Goal: Task Accomplishment & Management: Use online tool/utility

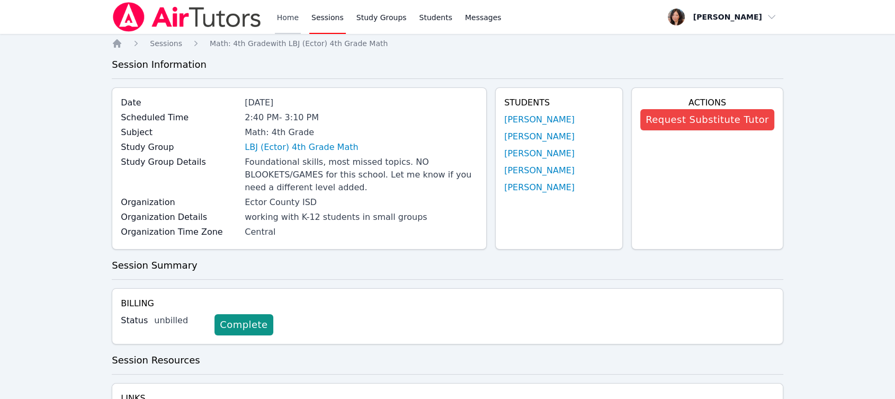
click at [284, 20] on link "Home" at bounding box center [288, 17] width 26 height 34
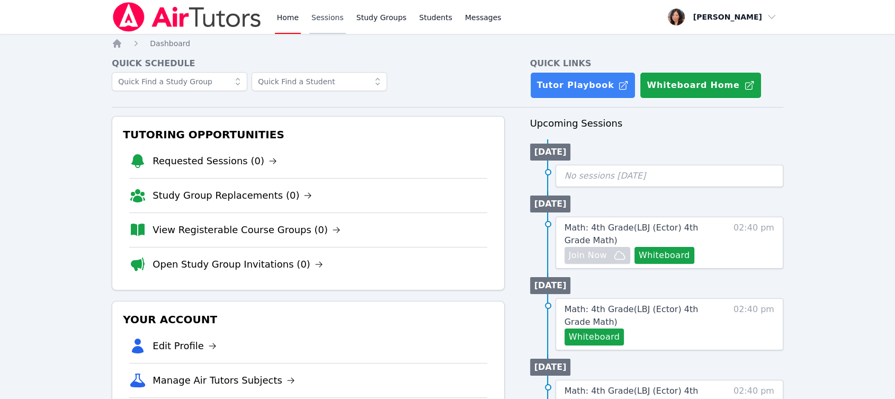
click at [322, 17] on link "Sessions" at bounding box center [327, 17] width 37 height 34
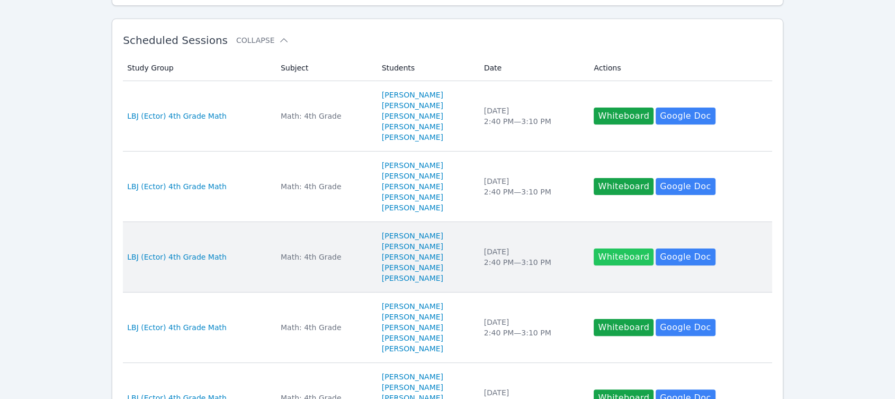
scroll to position [176, 0]
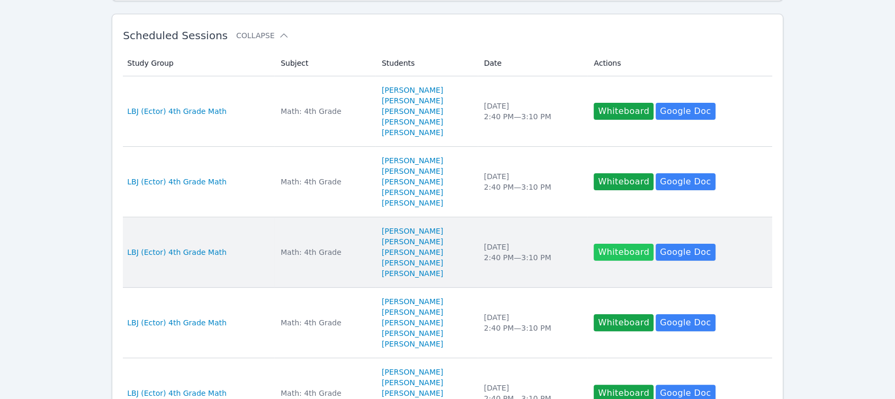
click at [633, 250] on button "Whiteboard" at bounding box center [624, 252] width 60 height 17
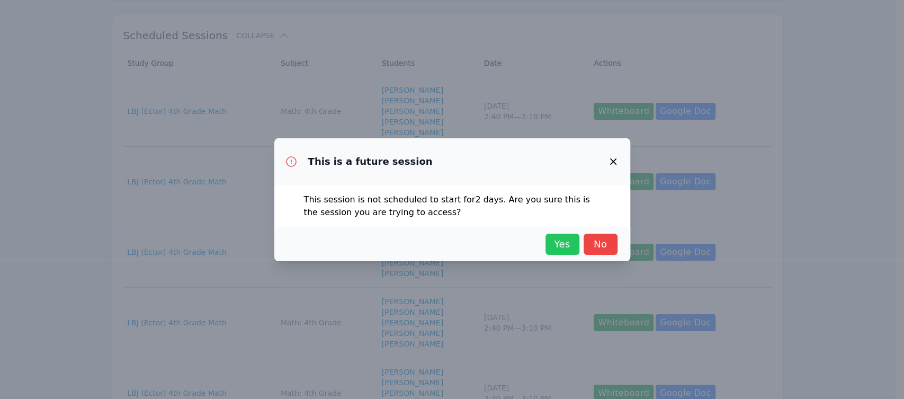
click at [565, 247] on span "Yes" at bounding box center [562, 244] width 23 height 15
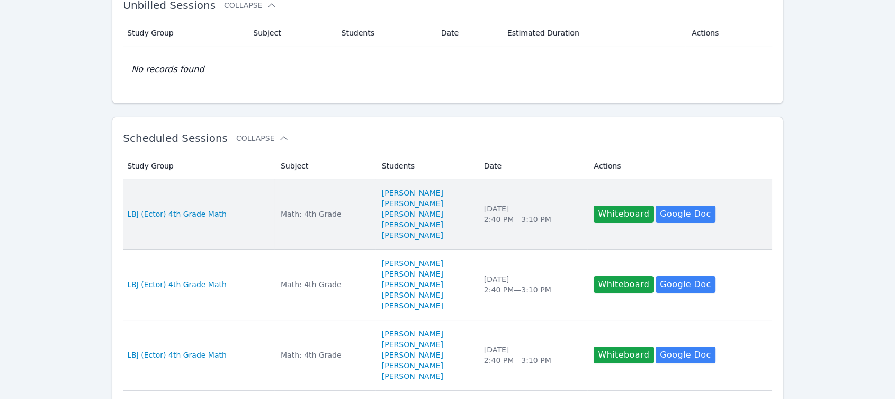
scroll to position [0, 0]
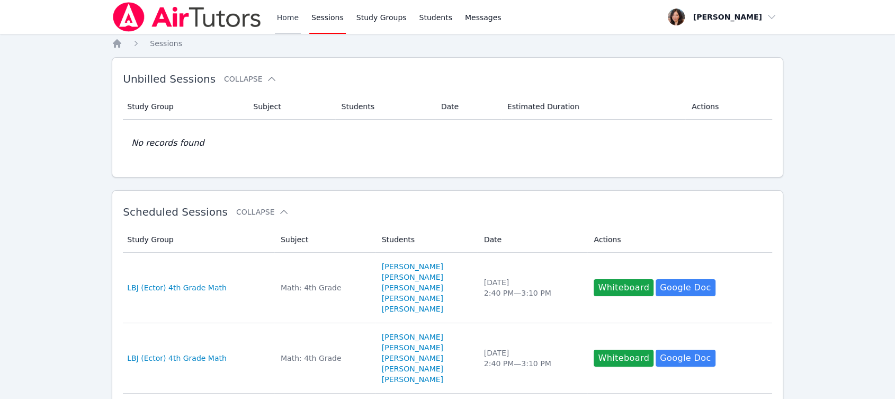
click at [287, 14] on link "Home" at bounding box center [288, 17] width 26 height 34
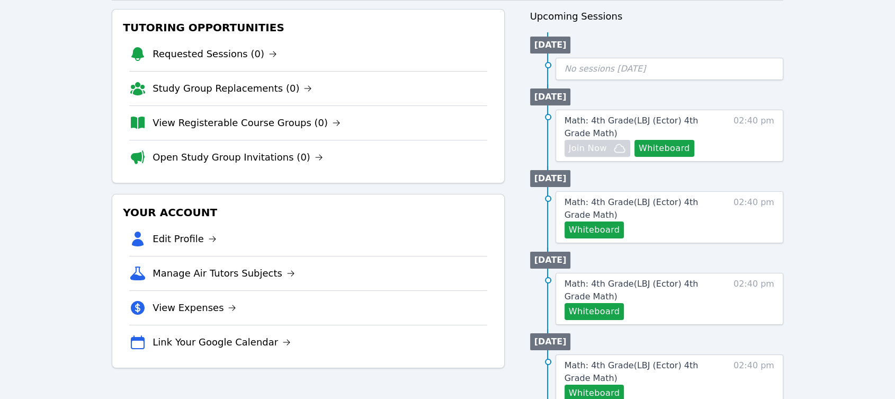
scroll to position [235, 0]
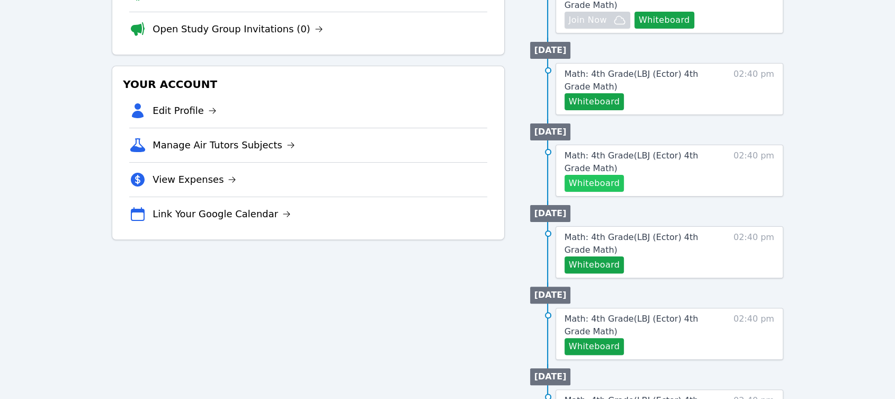
click at [593, 179] on button "Whiteboard" at bounding box center [595, 183] width 60 height 17
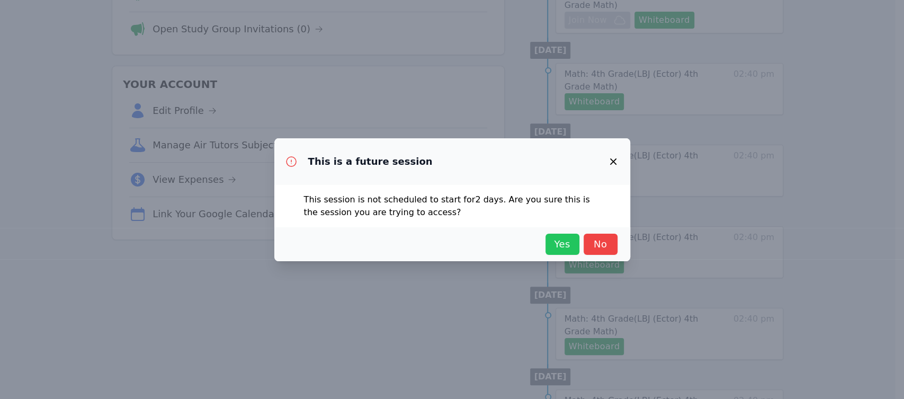
click at [566, 244] on span "Yes" at bounding box center [562, 244] width 23 height 15
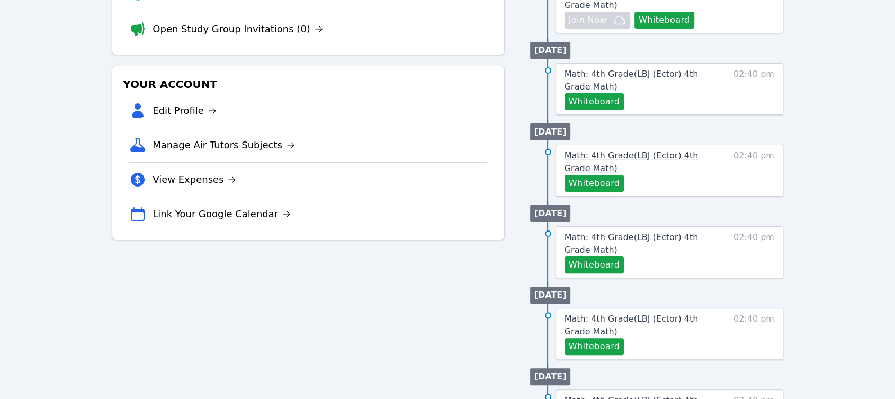
click at [688, 169] on link "Math: 4th Grade ( LBJ (Ector) 4th Grade Math )" at bounding box center [643, 161] width 157 height 25
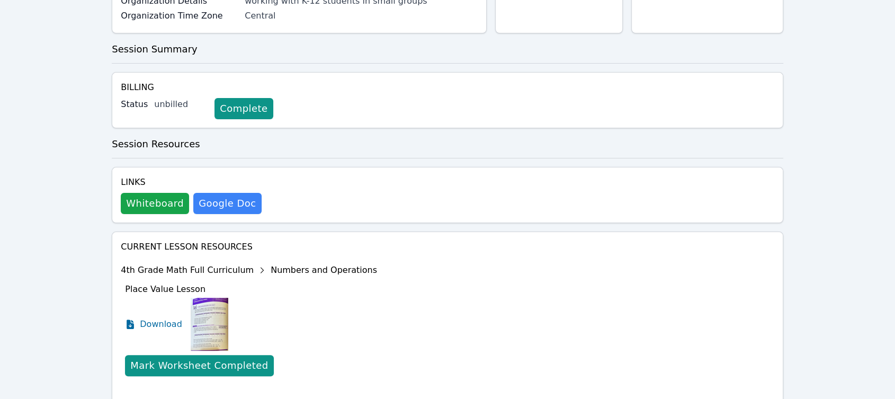
scroll to position [320, 0]
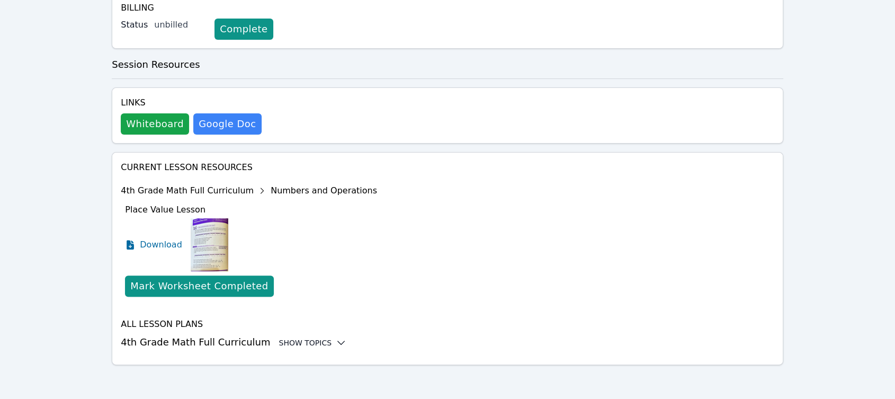
click at [336, 344] on icon at bounding box center [341, 342] width 11 height 11
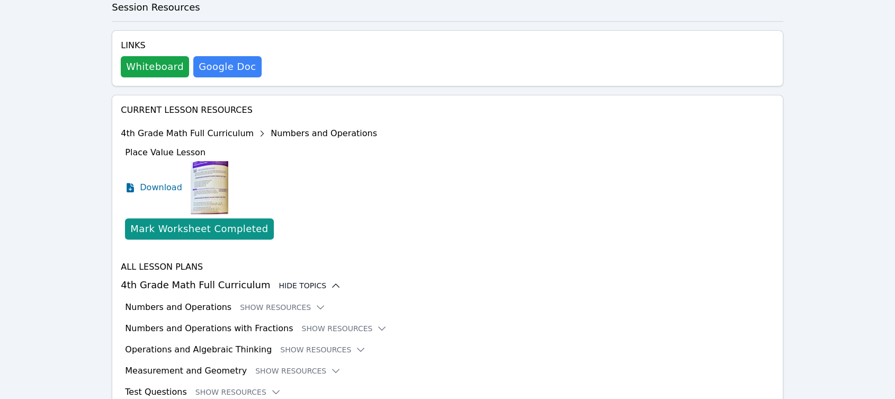
scroll to position [428, 0]
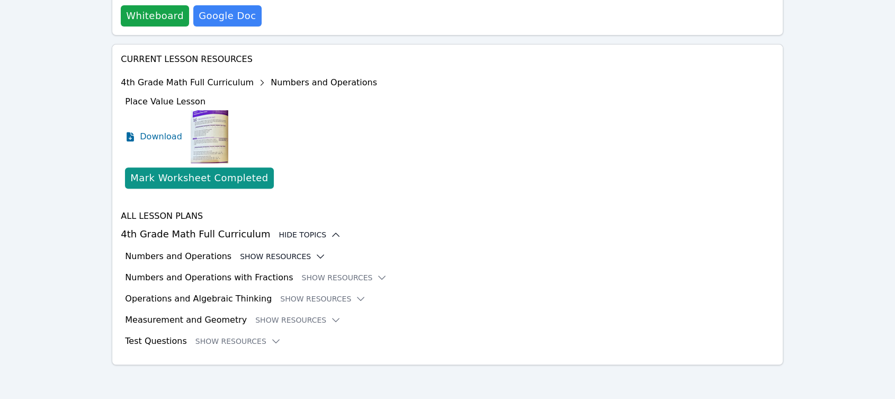
click at [315, 253] on icon at bounding box center [320, 256] width 11 height 11
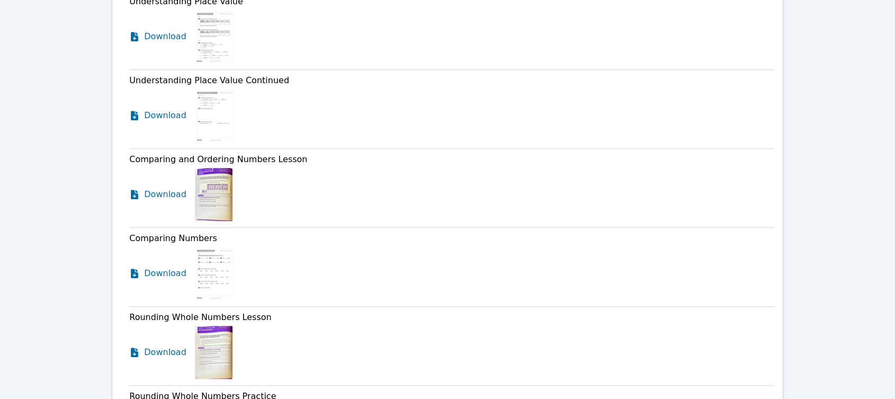
scroll to position [781, 0]
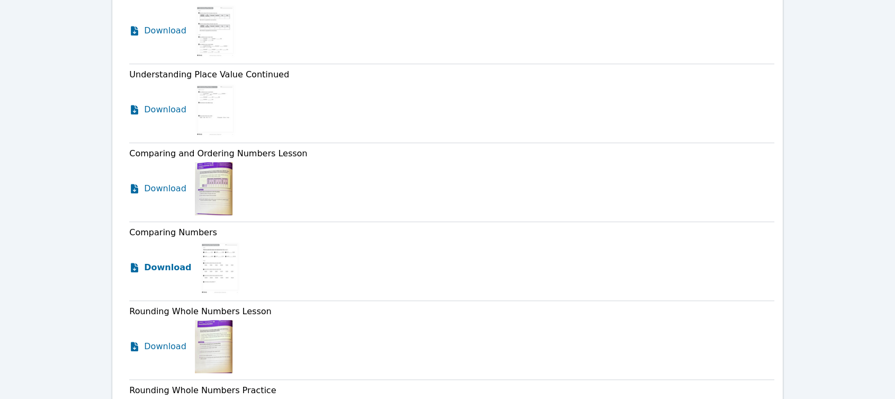
click at [165, 274] on span "Download" at bounding box center [167, 267] width 47 height 13
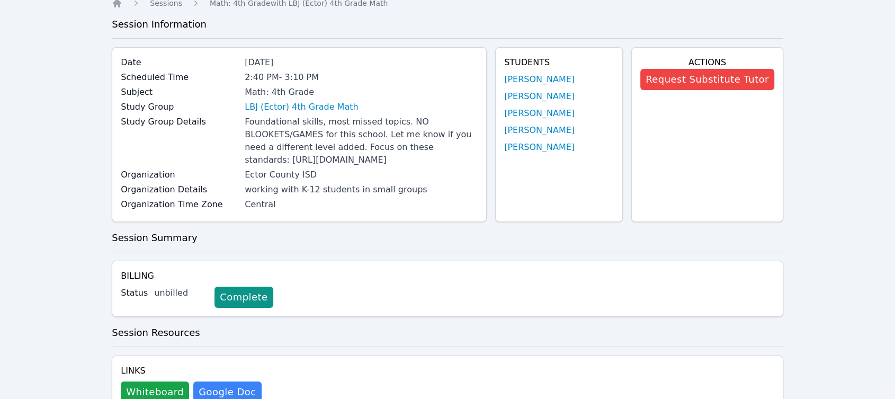
scroll to position [0, 0]
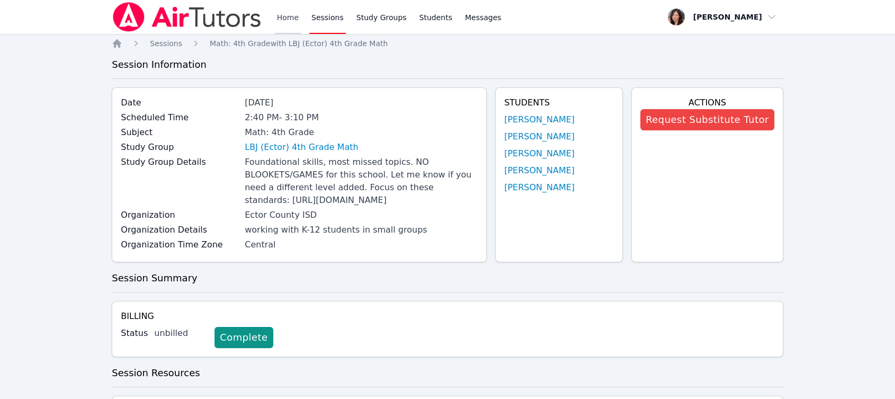
click at [288, 23] on link "Home" at bounding box center [288, 17] width 26 height 34
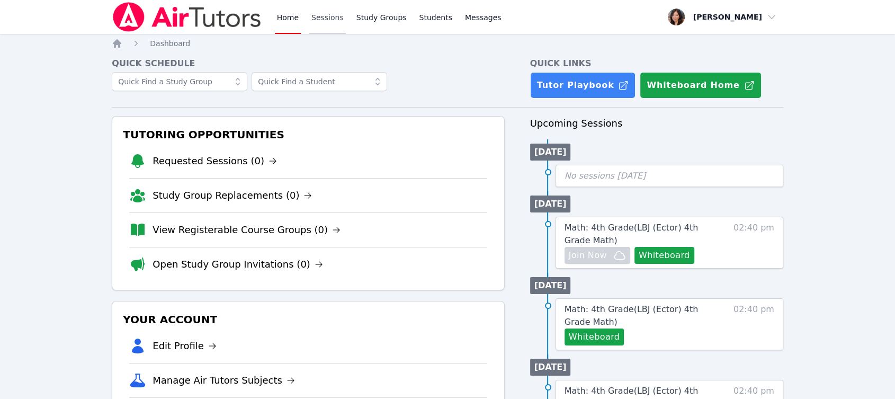
click at [323, 18] on link "Sessions" at bounding box center [327, 17] width 37 height 34
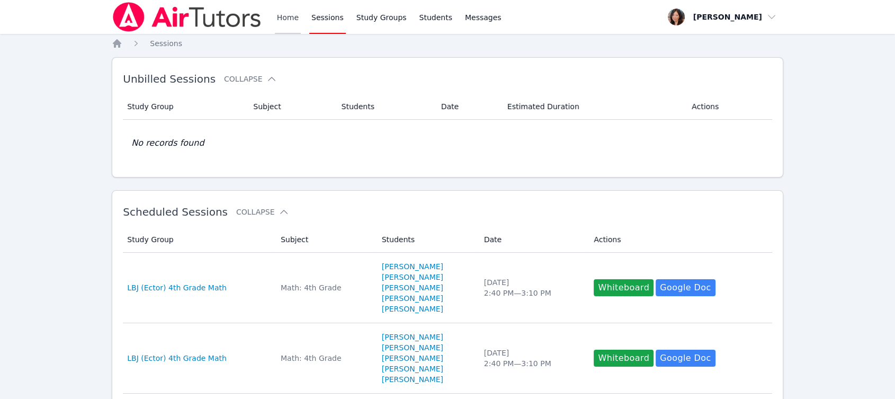
click at [283, 20] on link "Home" at bounding box center [288, 17] width 26 height 34
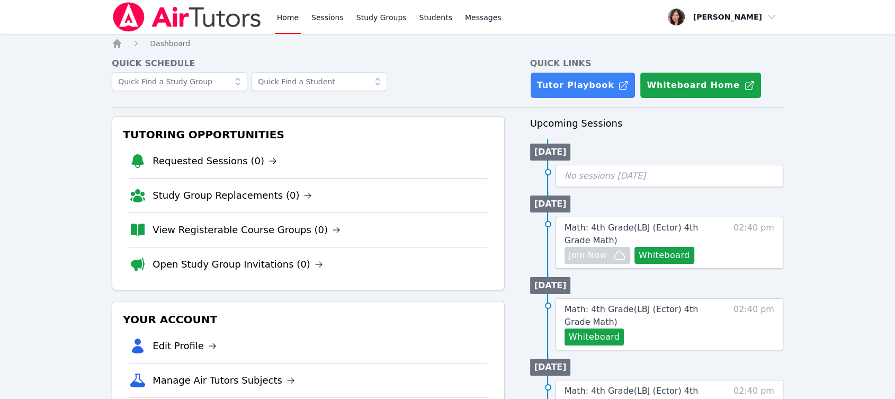
click at [283, 20] on link "Home" at bounding box center [288, 17] width 26 height 34
